Goal: Information Seeking & Learning: Understand process/instructions

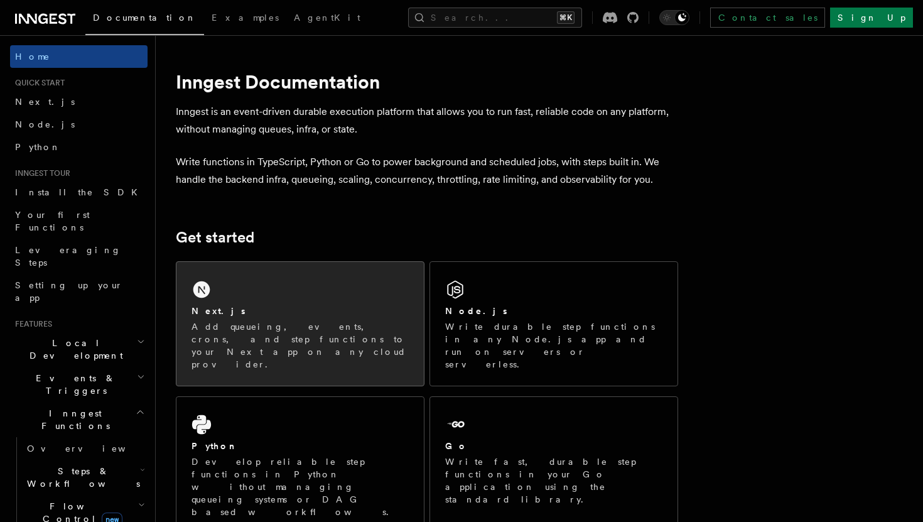
click at [306, 282] on div "Next.js Add queueing, events, crons, and step functions to your Next app on any…" at bounding box center [299, 324] width 247 height 124
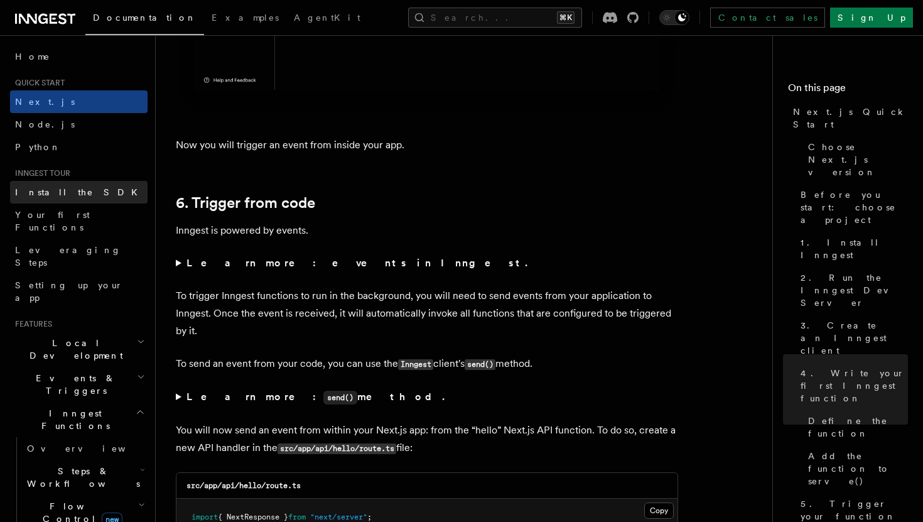
click at [89, 192] on link "Install the SDK" at bounding box center [79, 192] width 138 height 23
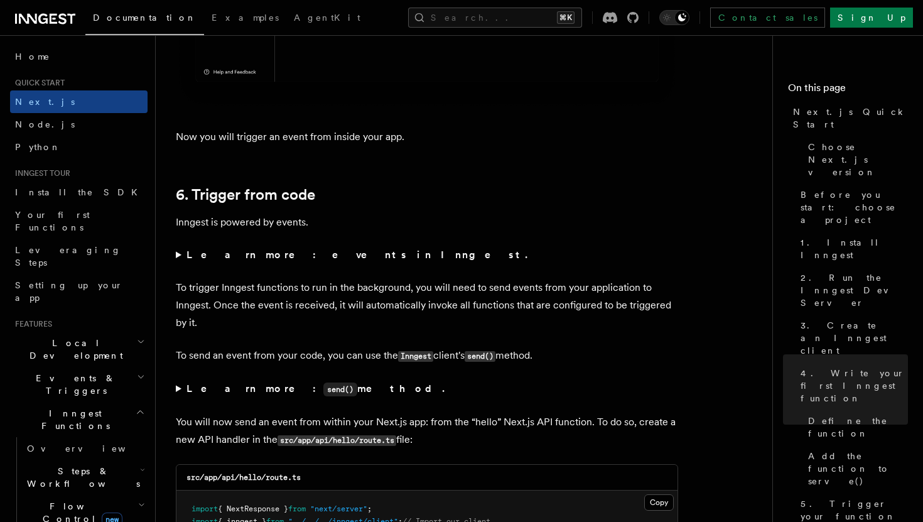
scroll to position [6472, 0]
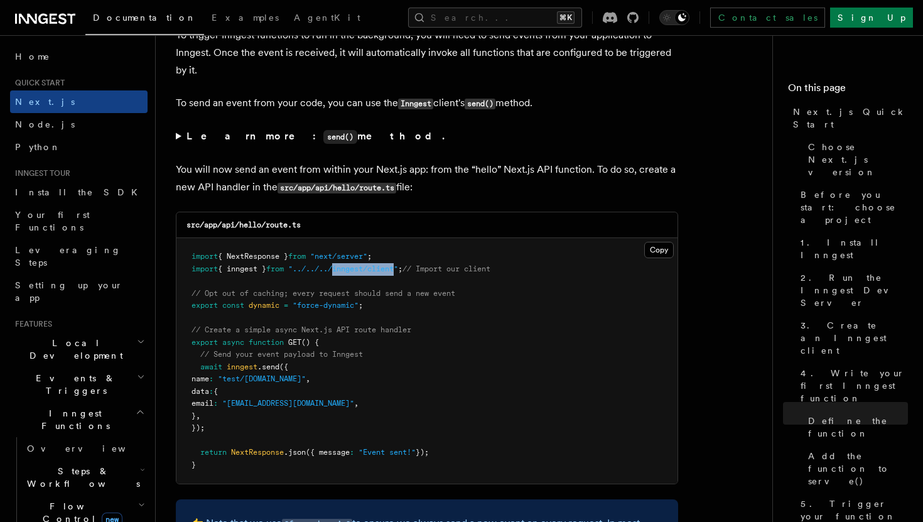
drag, startPoint x: 407, startPoint y: 278, endPoint x: 345, endPoint y: 280, distance: 61.6
click at [345, 280] on pre "import { NextResponse } from "next/server" ; import { inngest } from "../../../…" at bounding box center [426, 360] width 501 height 245
copy span "inngest/client"
drag, startPoint x: 283, startPoint y: 374, endPoint x: 229, endPoint y: 372, distance: 53.4
click at [229, 371] on span "await inngest .send ({" at bounding box center [240, 366] width 97 height 9
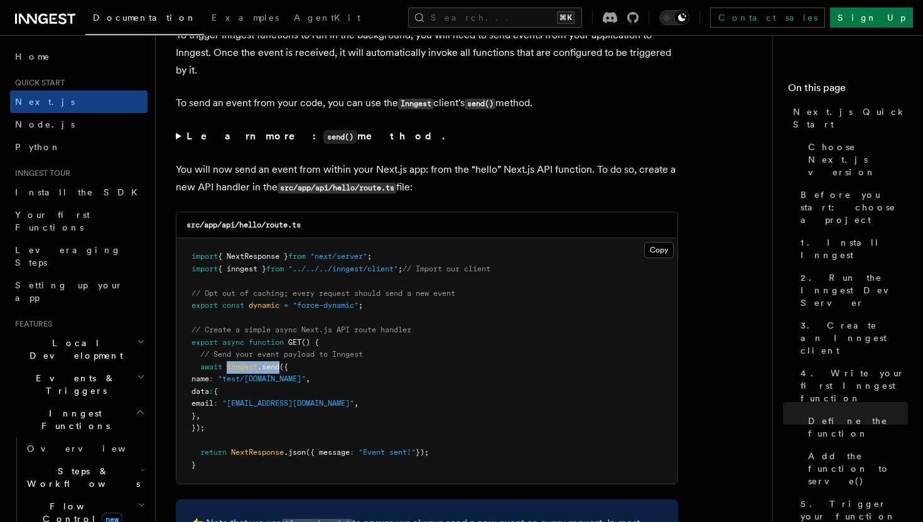
copy span "inngest .send"
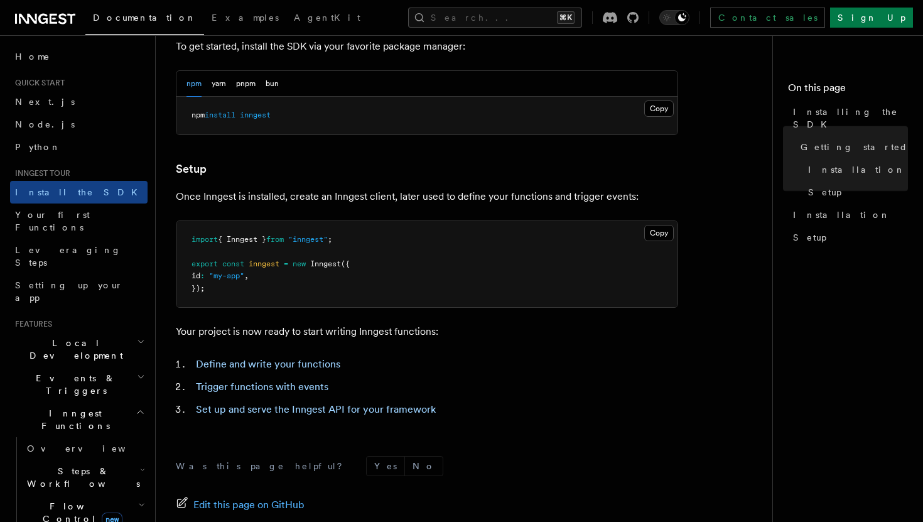
scroll to position [522, 0]
